Goal: Find specific page/section: Find specific page/section

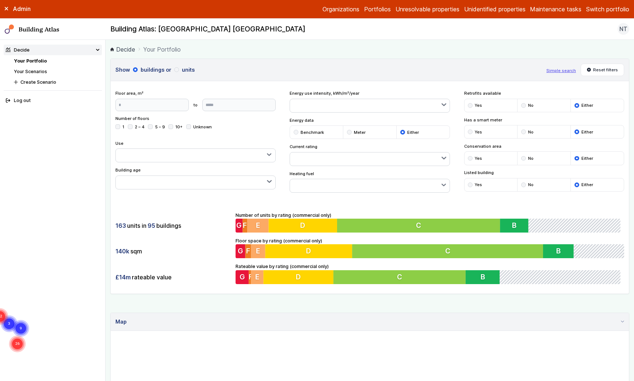
click at [630, 14] on div "Admin Organizations Portfolios Unresolvable properties Unidentified properties …" at bounding box center [317, 9] width 634 height 19
click at [624, 9] on button "Switch portfolio" at bounding box center [607, 9] width 43 height 9
click at [0, 0] on button "Playground" at bounding box center [0, 0] width 0 height 0
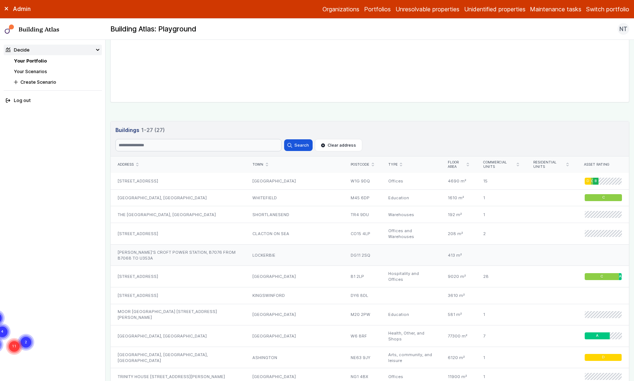
scroll to position [348, 0]
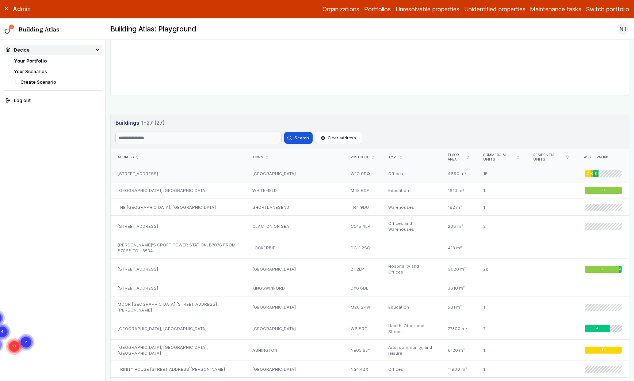
click at [144, 177] on div "[STREET_ADDRESS]" at bounding box center [178, 173] width 135 height 16
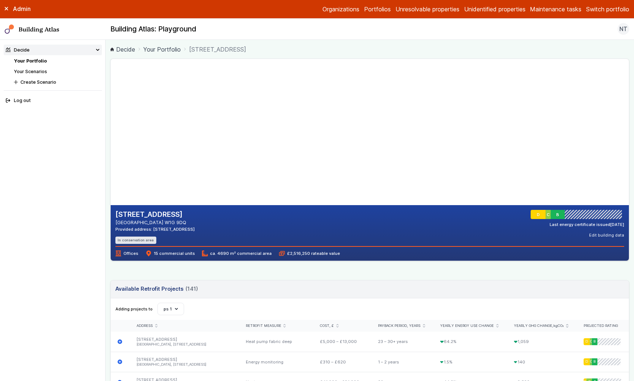
drag, startPoint x: 152, startPoint y: 229, endPoint x: 194, endPoint y: 229, distance: 41.7
click at [194, 229] on div "Provided address: [STREET_ADDRESS]" at bounding box center [154, 229] width 79 height 6
copy div "[STREET_ADDRESS]"
